Goal: Unclear

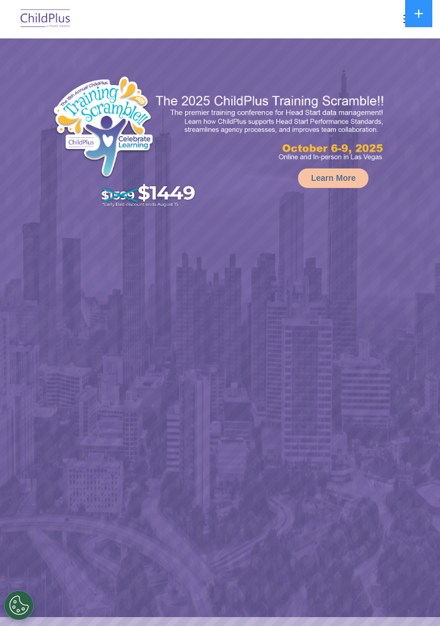
select select "MEDIUM"
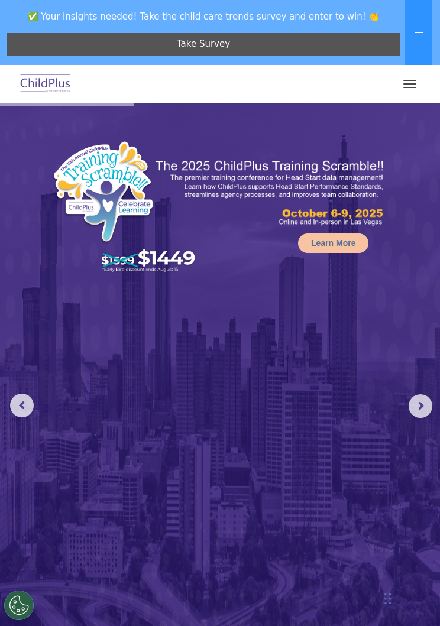
click at [398, 85] on button "button" at bounding box center [409, 84] width 25 height 19
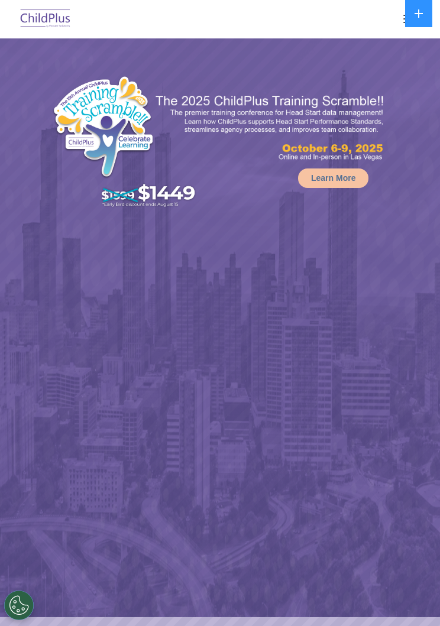
select select "MEDIUM"
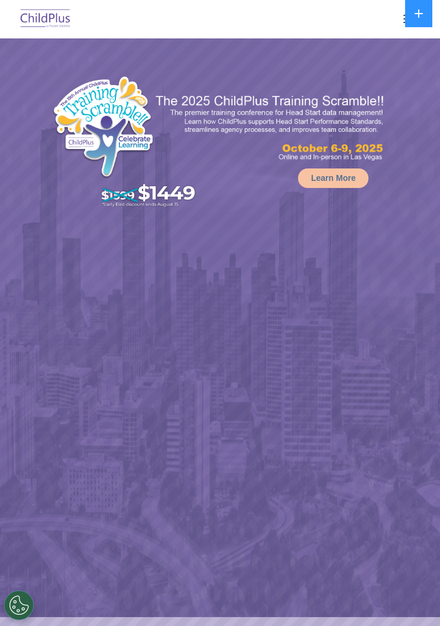
select select "MEDIUM"
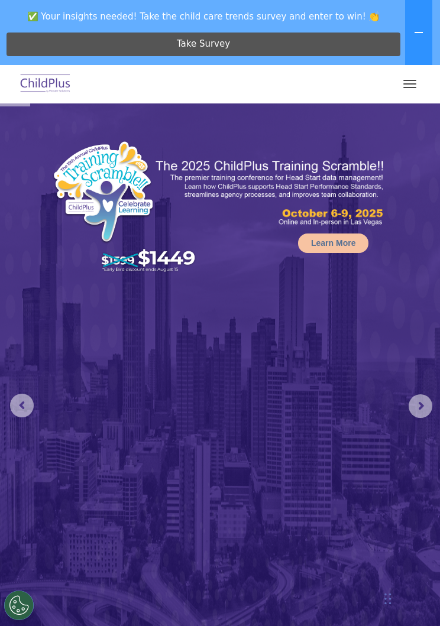
click at [407, 77] on button "button" at bounding box center [409, 84] width 25 height 19
